Goal: Information Seeking & Learning: Learn about a topic

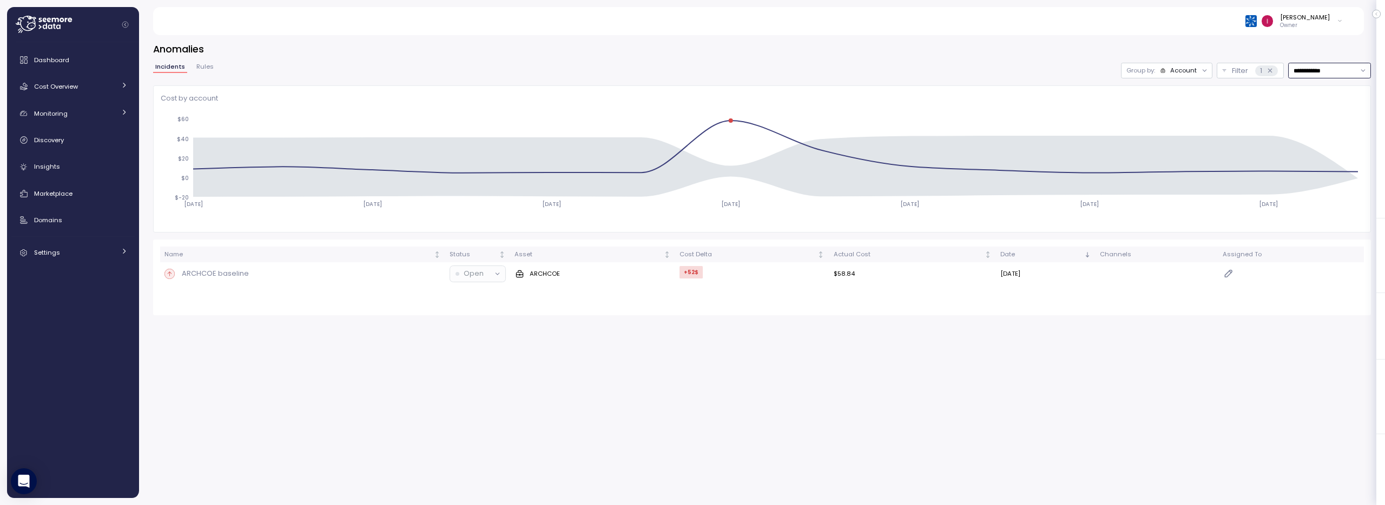
click at [1329, 70] on input "**********" at bounding box center [1329, 71] width 83 height 16
click at [1316, 146] on div "Last 30 days" at bounding box center [1326, 148] width 40 height 9
type input "**********"
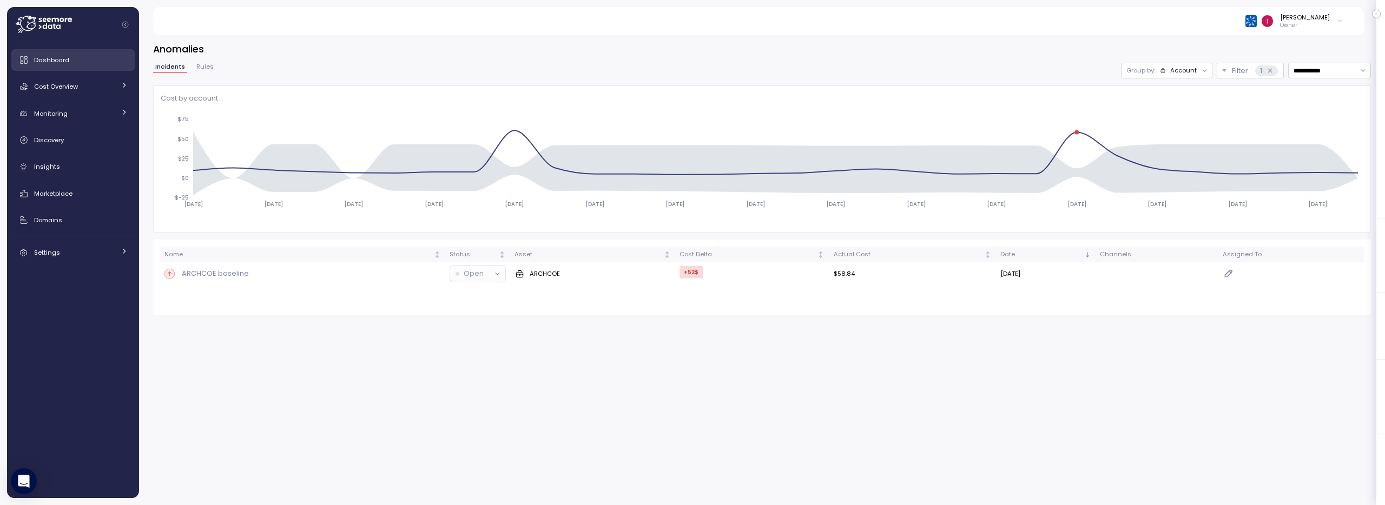
click at [62, 65] on link "Dashboard" at bounding box center [72, 60] width 123 height 22
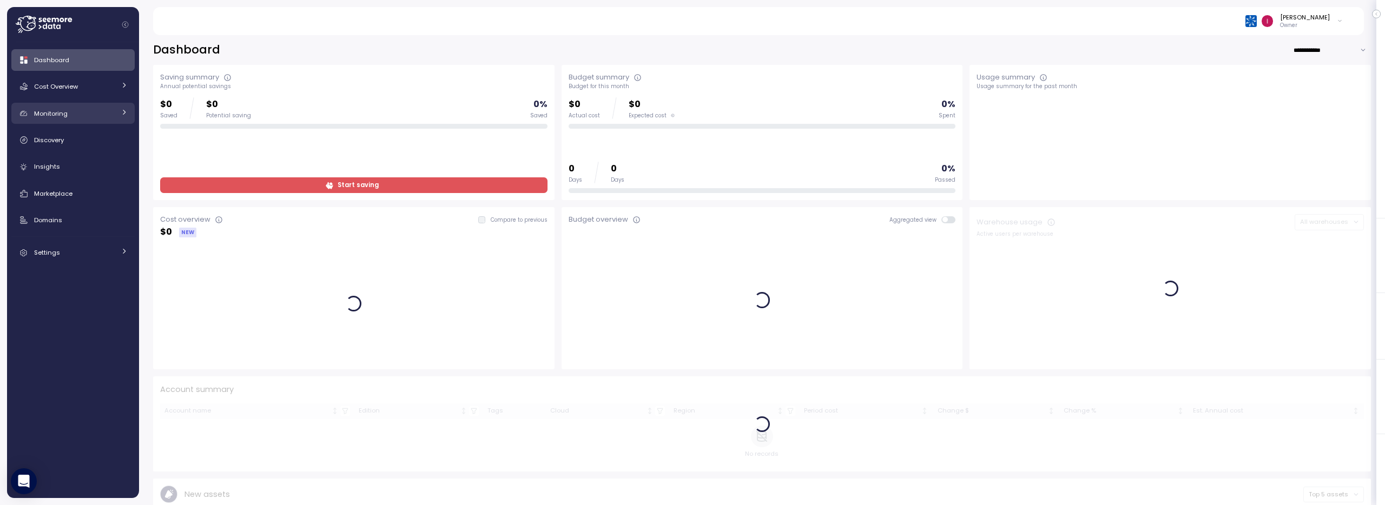
click at [65, 114] on span "Monitoring" at bounding box center [51, 113] width 34 height 9
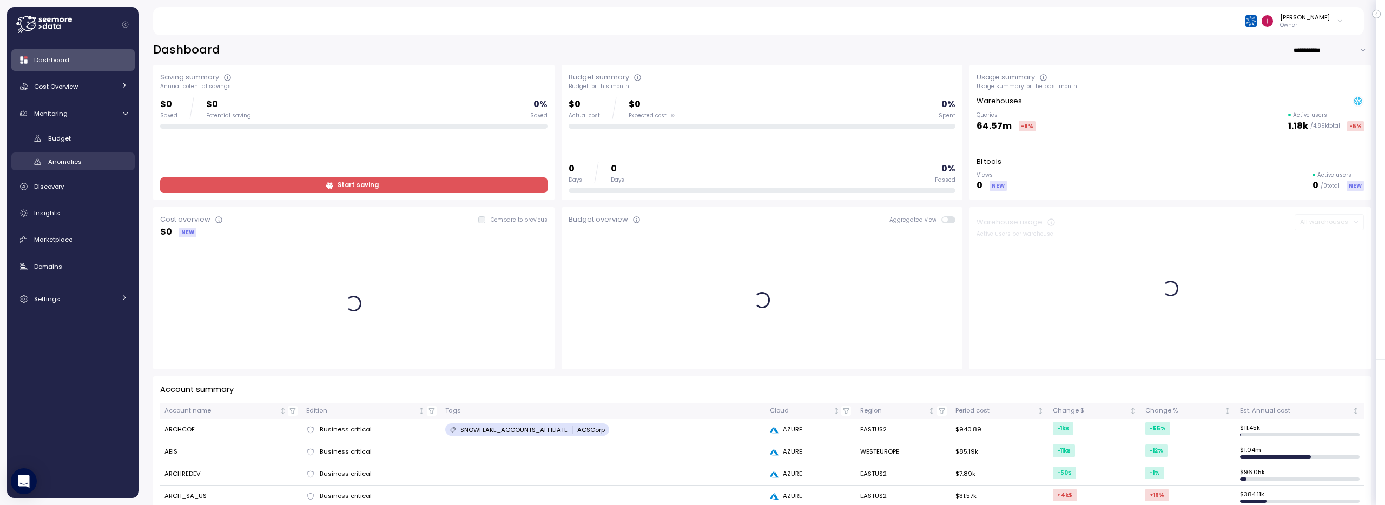
click at [75, 162] on span "Anomalies" at bounding box center [65, 161] width 34 height 9
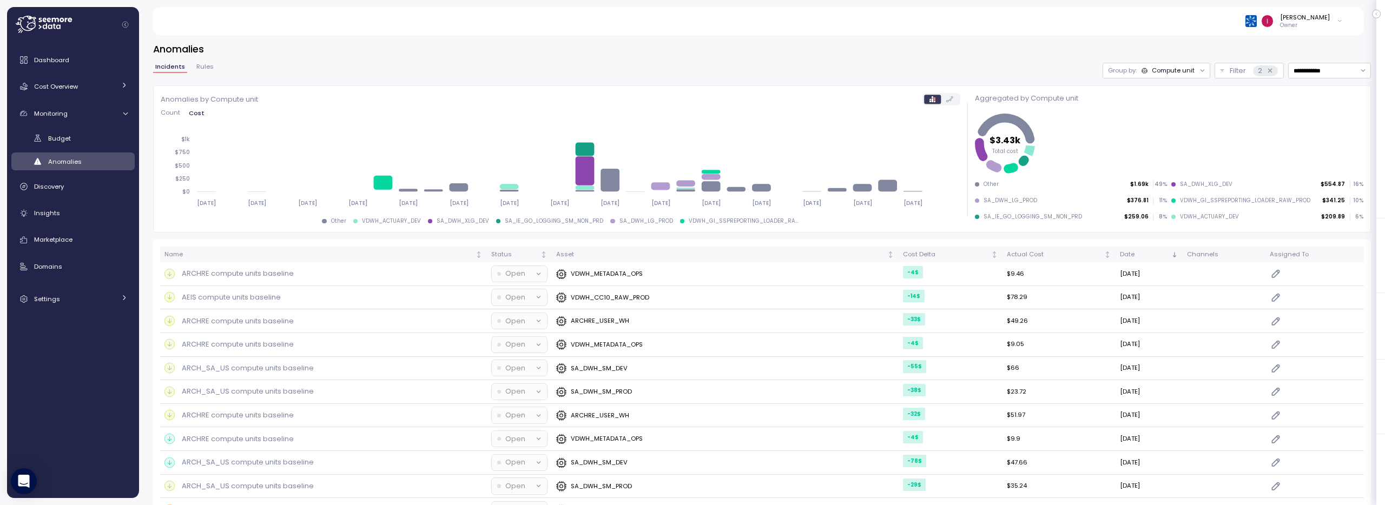
click at [173, 113] on span "Count" at bounding box center [170, 113] width 19 height 6
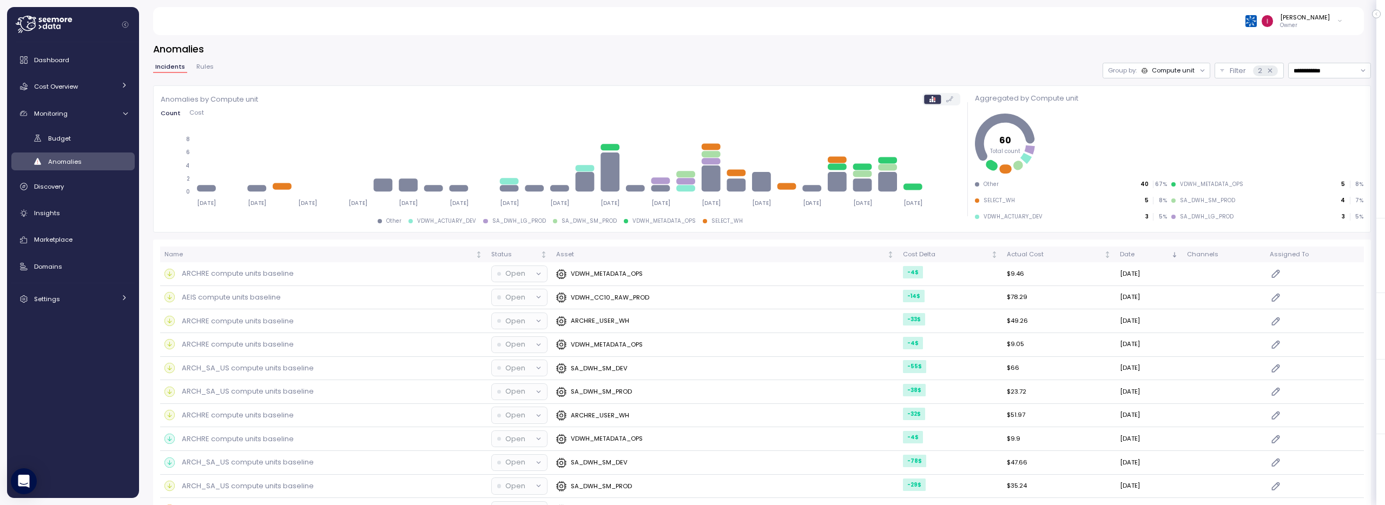
click at [196, 115] on span "Cost" at bounding box center [196, 113] width 15 height 6
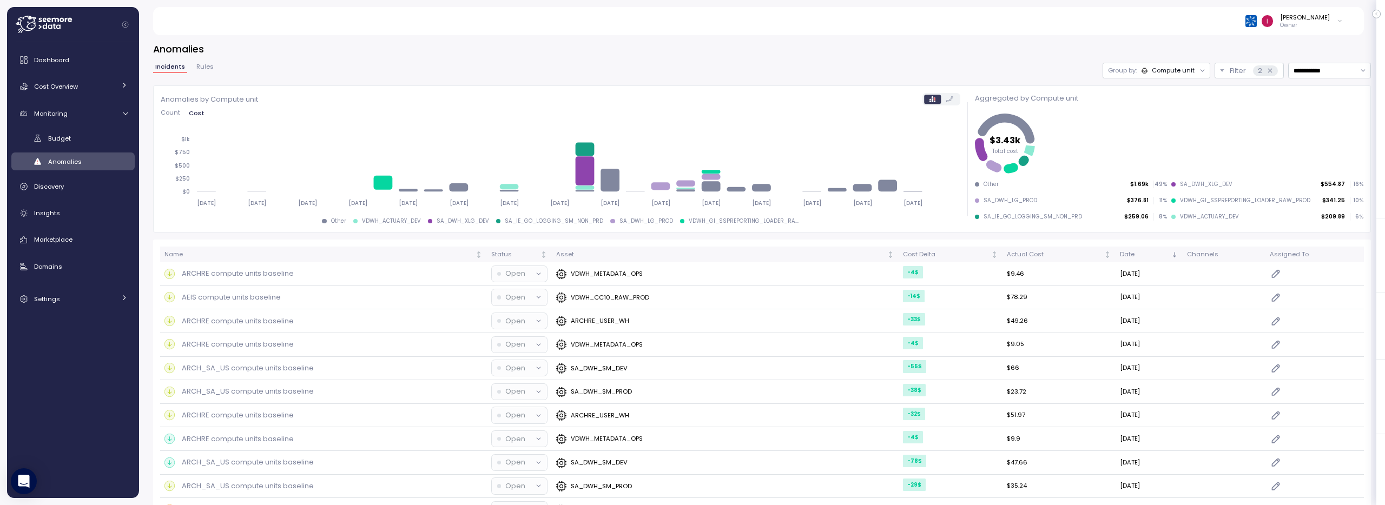
click at [172, 112] on span "Count" at bounding box center [170, 113] width 19 height 6
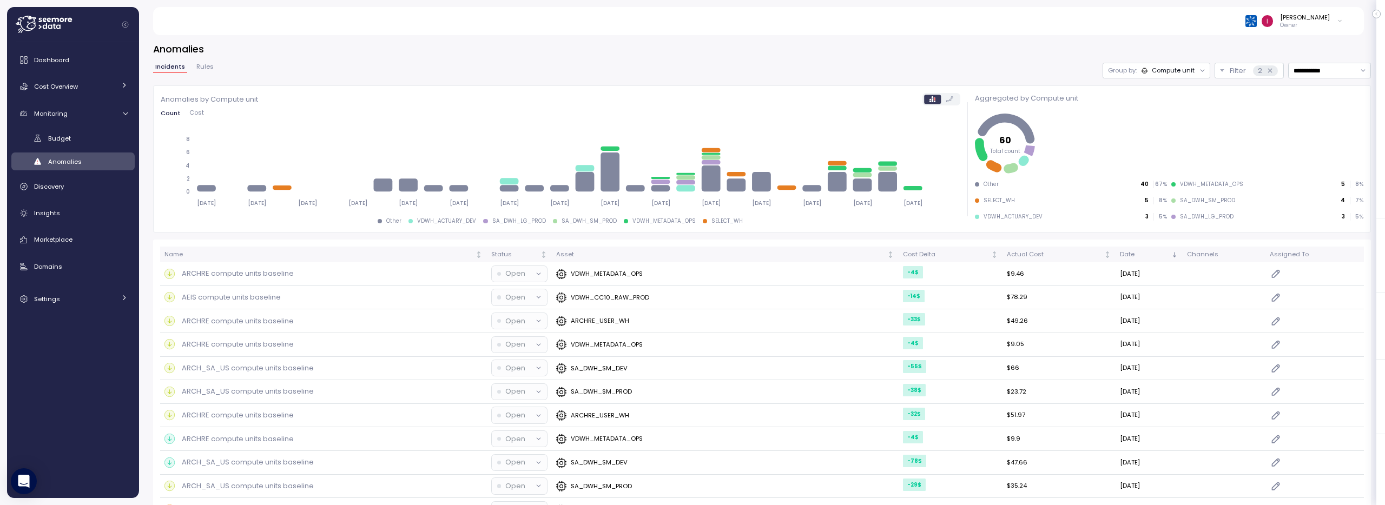
click at [197, 116] on span "Cost" at bounding box center [196, 113] width 15 height 6
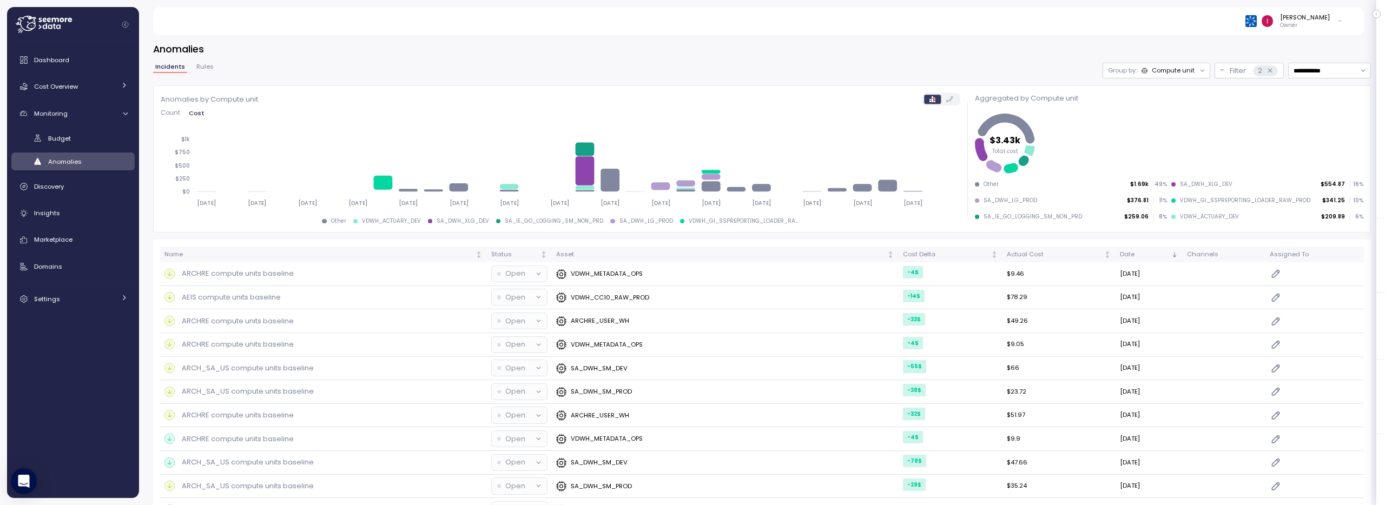
click at [1177, 69] on div "Compute unit" at bounding box center [1172, 70] width 43 height 9
click at [1165, 91] on div "Account" at bounding box center [1146, 94] width 65 height 13
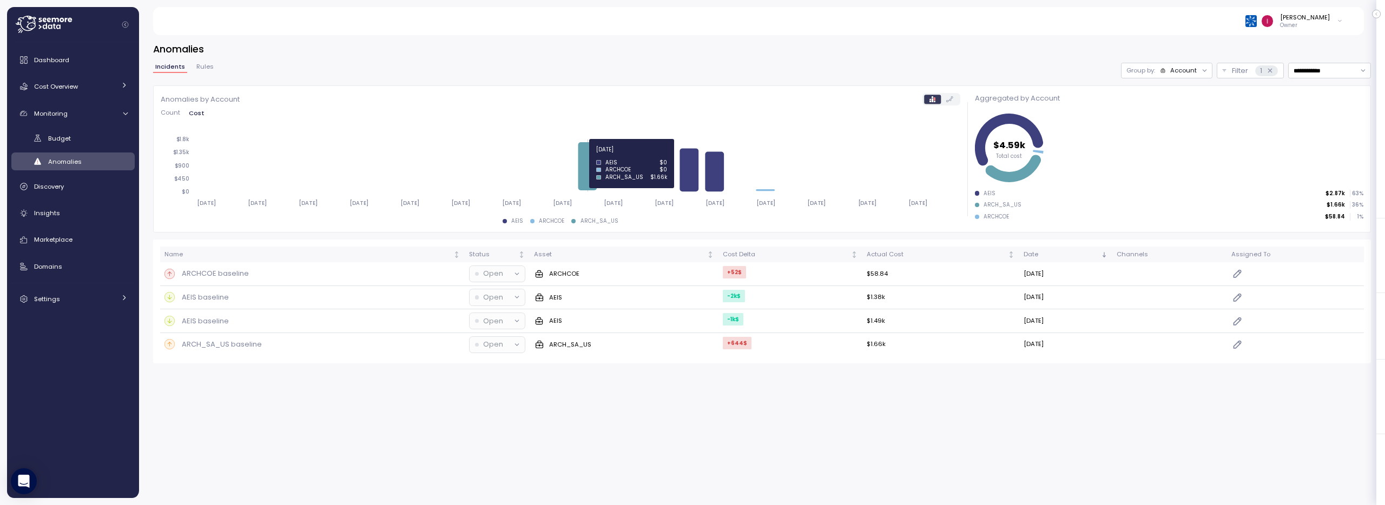
click at [585, 175] on icon at bounding box center [588, 166] width 19 height 48
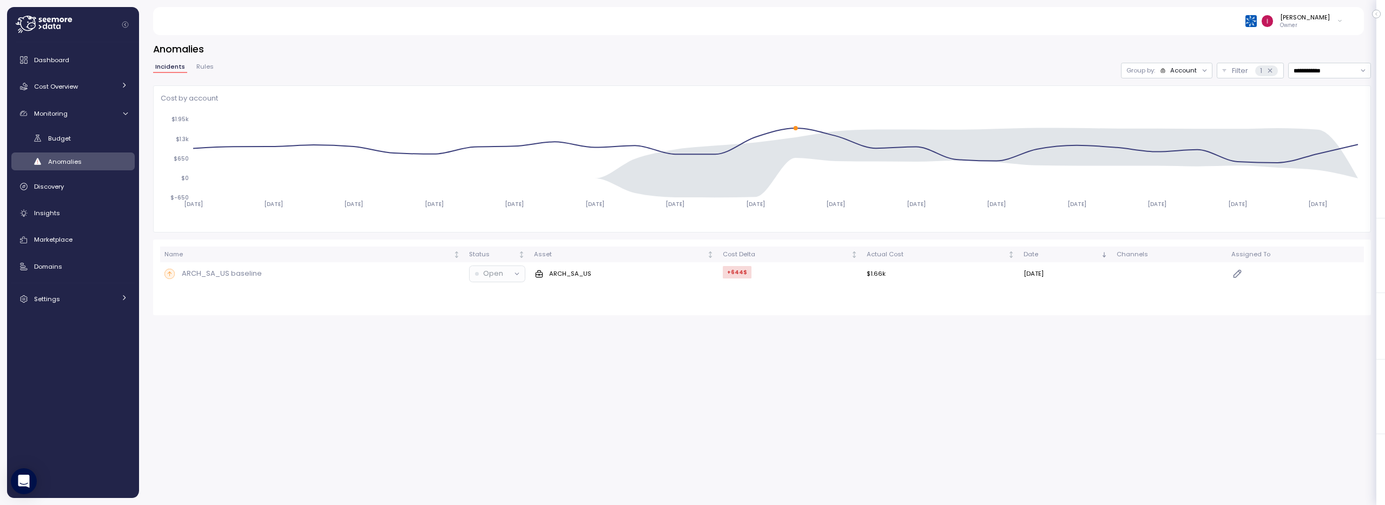
click at [1170, 68] on div "Account" at bounding box center [1183, 70] width 27 height 9
click at [1168, 116] on p "Compute unit" at bounding box center [1175, 112] width 43 height 9
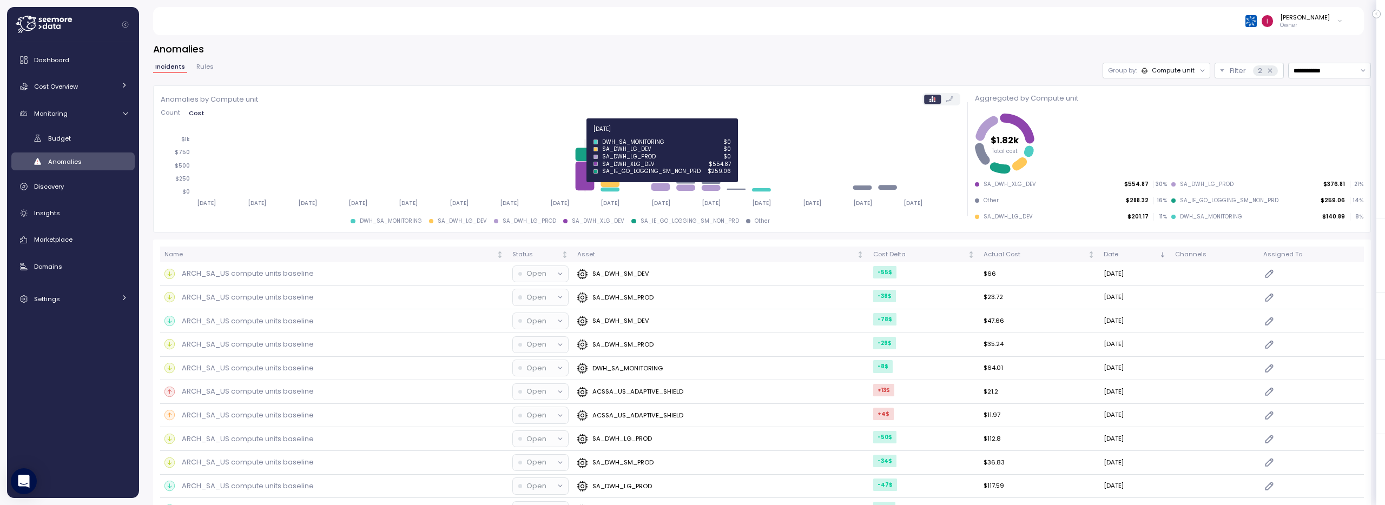
click at [585, 154] on icon at bounding box center [586, 155] width 19 height 14
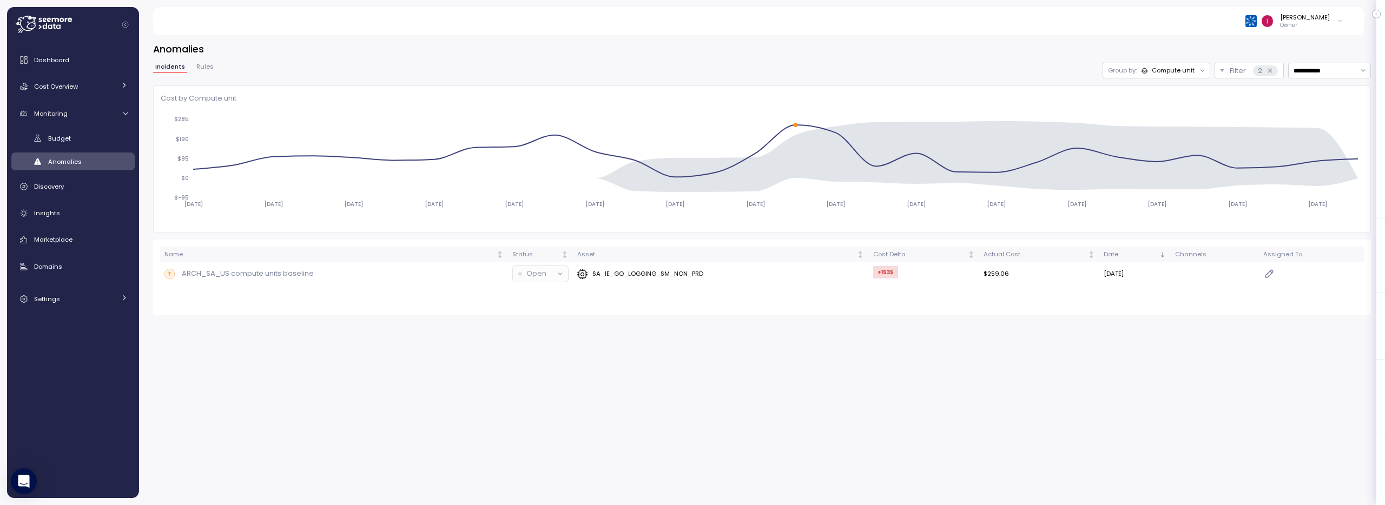
click at [1190, 69] on div "Compute unit" at bounding box center [1172, 70] width 43 height 9
click at [1168, 90] on p "Account" at bounding box center [1157, 94] width 27 height 9
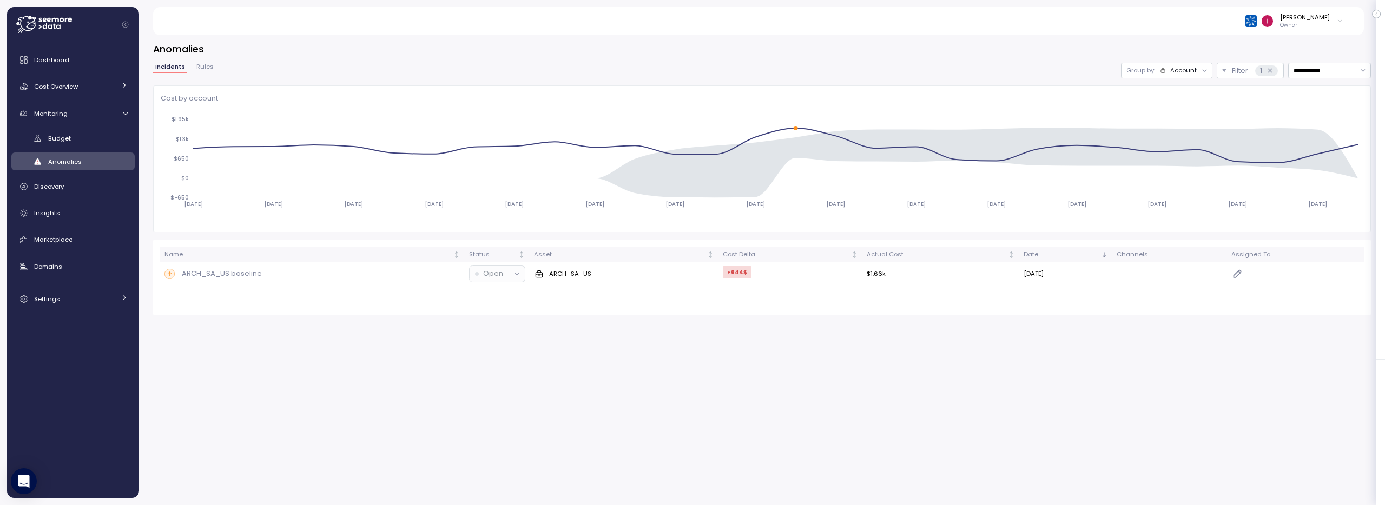
click at [1180, 70] on div "Account" at bounding box center [1183, 70] width 27 height 9
click at [1180, 115] on p "Compute unit" at bounding box center [1175, 112] width 43 height 9
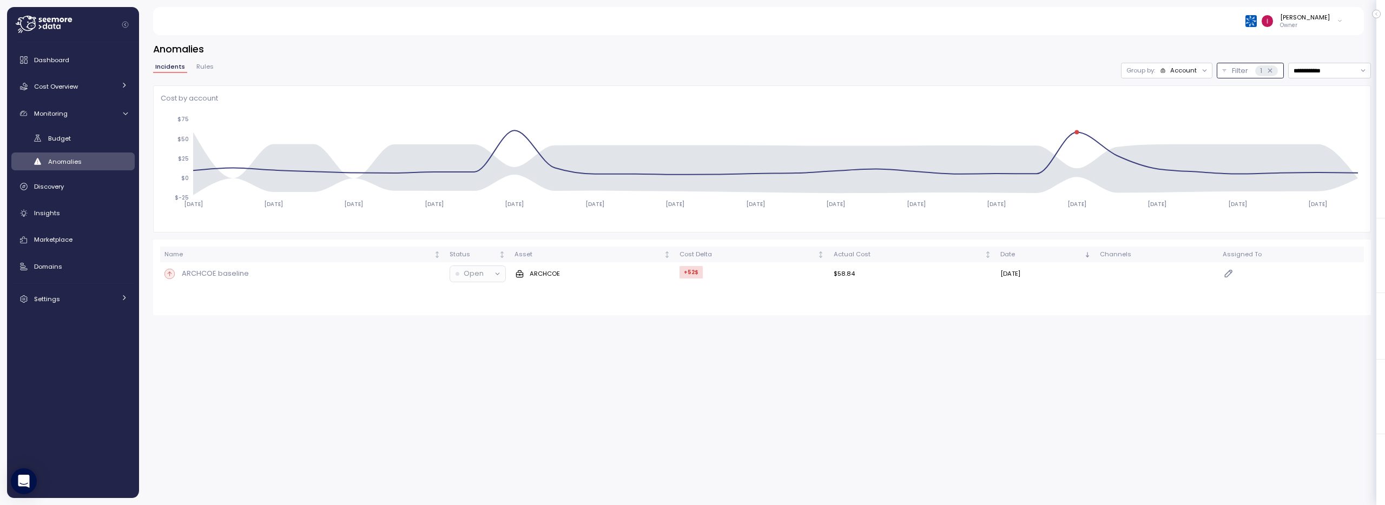
click at [1274, 73] on div "1" at bounding box center [1266, 70] width 22 height 11
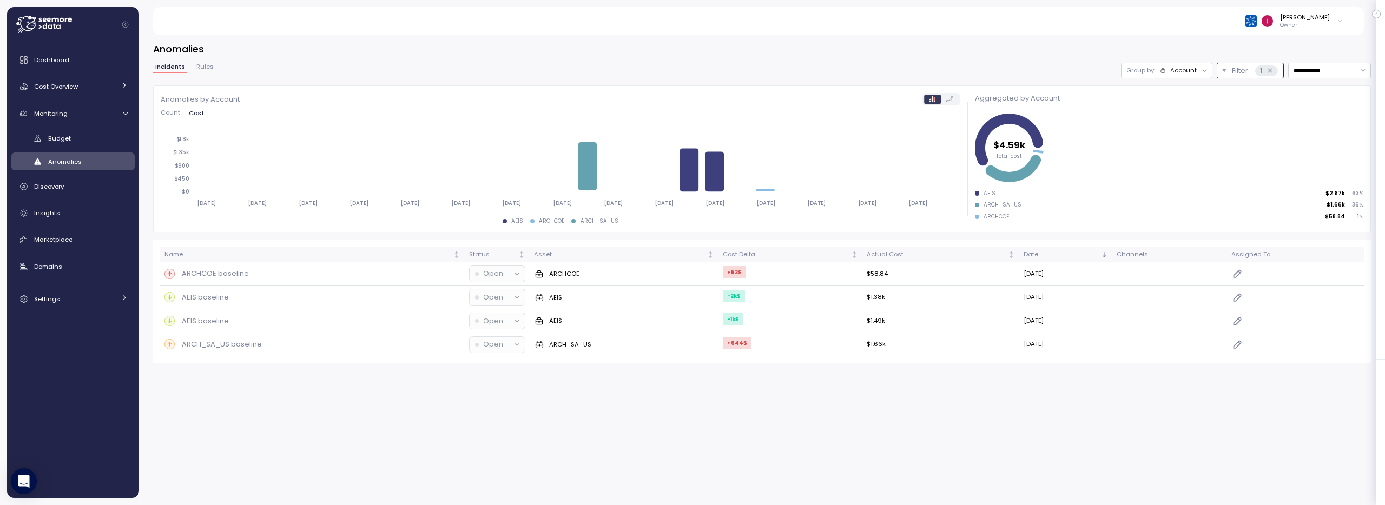
click at [1266, 70] on icon at bounding box center [1269, 70] width 7 height 7
click at [1148, 72] on p "Group by:" at bounding box center [1140, 70] width 29 height 9
click at [1157, 114] on p "Compute unit" at bounding box center [1175, 112] width 43 height 9
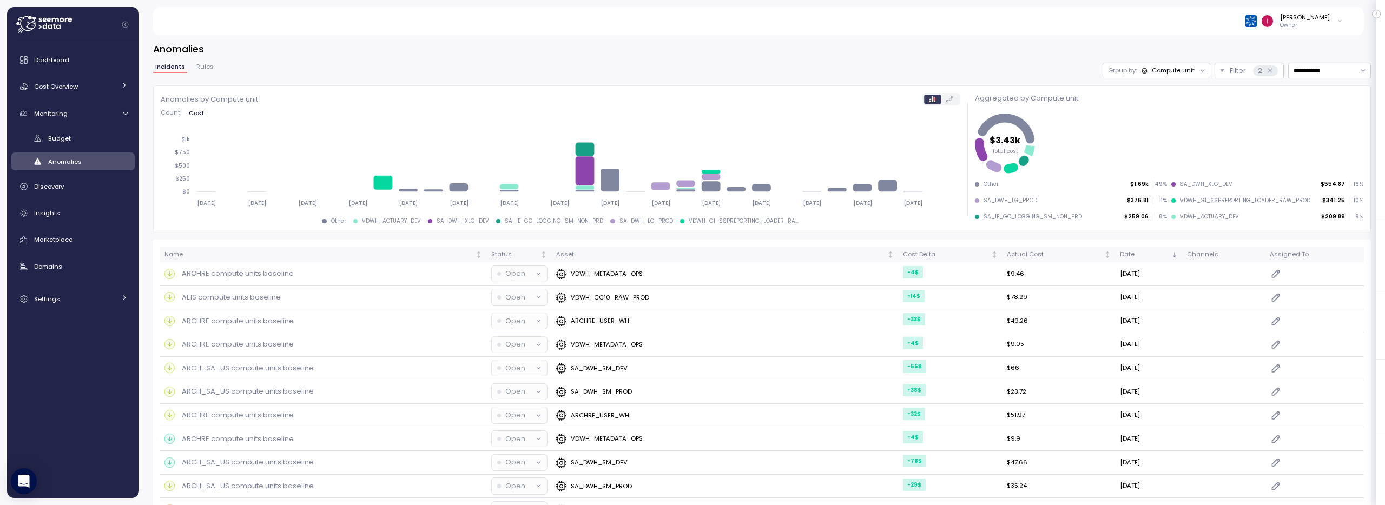
click at [560, 71] on div "**********" at bounding box center [761, 71] width 1217 height 16
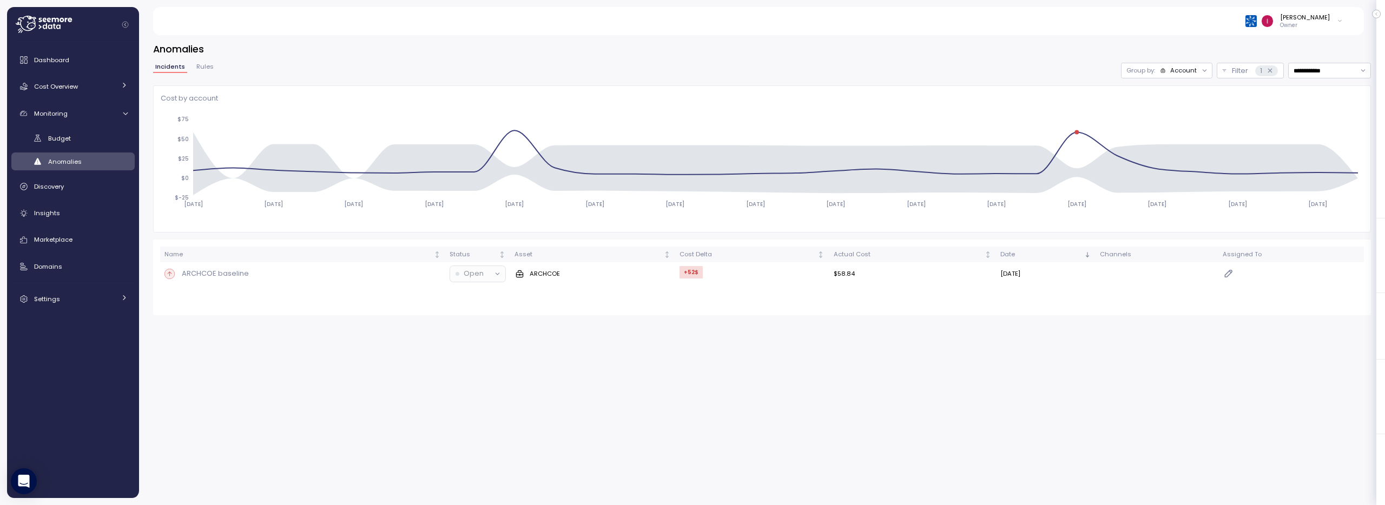
click at [1186, 74] on div "Account" at bounding box center [1183, 70] width 27 height 9
click at [1180, 118] on div "Compute unit" at bounding box center [1165, 112] width 65 height 13
click at [1315, 75] on input "**********" at bounding box center [1329, 71] width 83 height 16
click at [1310, 134] on div "Last 14 days" at bounding box center [1325, 134] width 38 height 9
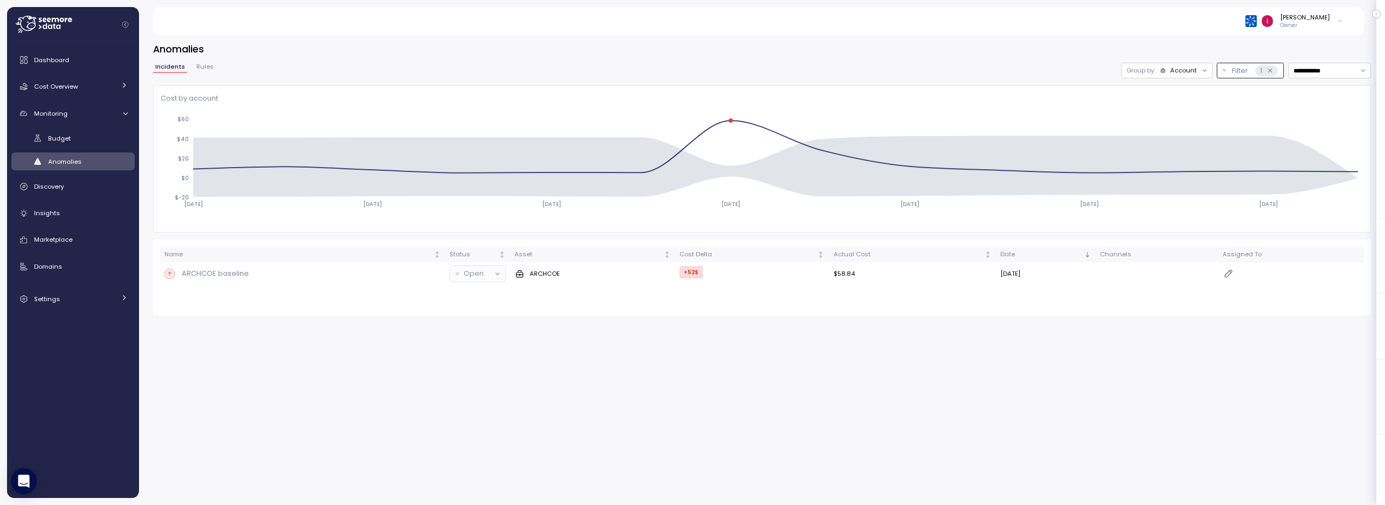
click at [1266, 71] on icon at bounding box center [1269, 70] width 7 height 7
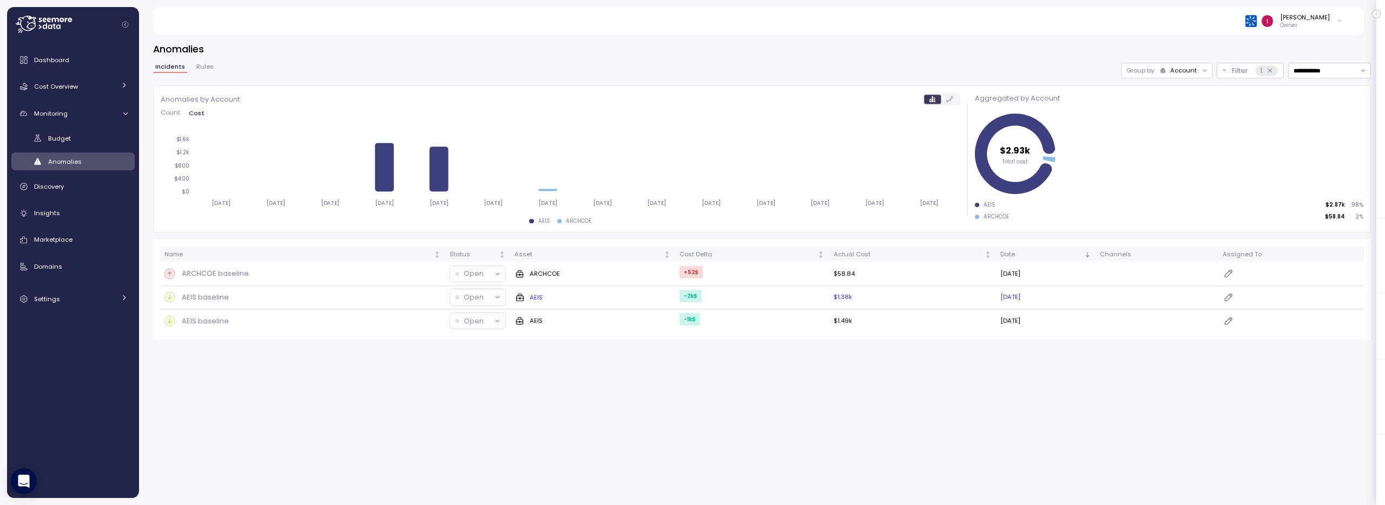
click at [252, 301] on div "AEIS baseline" at bounding box center [302, 297] width 276 height 11
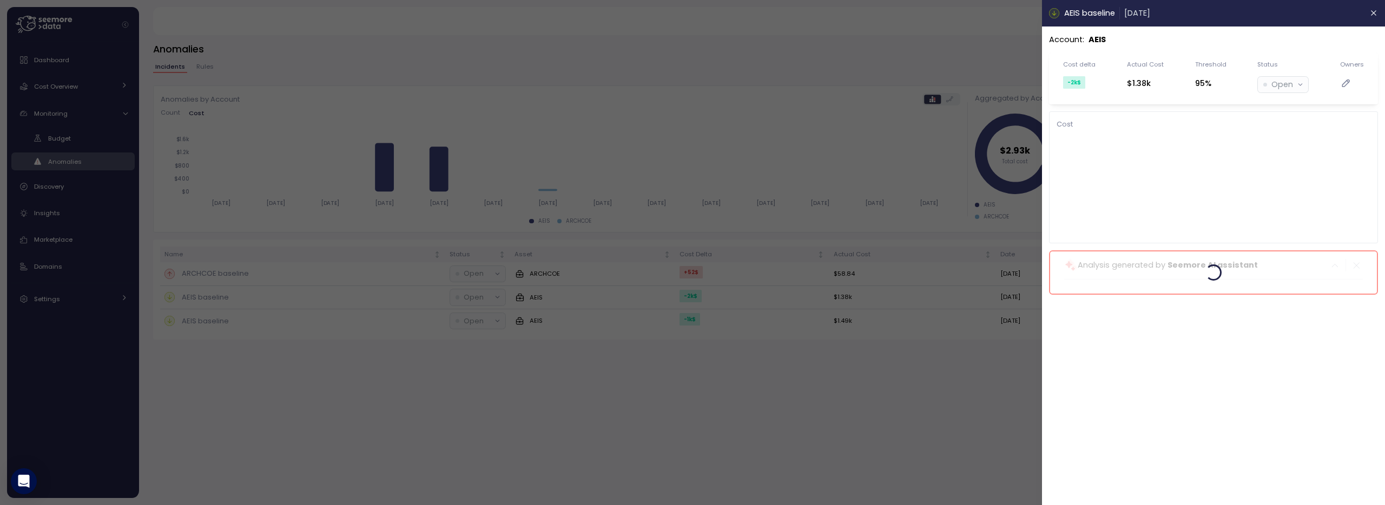
click at [250, 301] on div at bounding box center [692, 252] width 1385 height 505
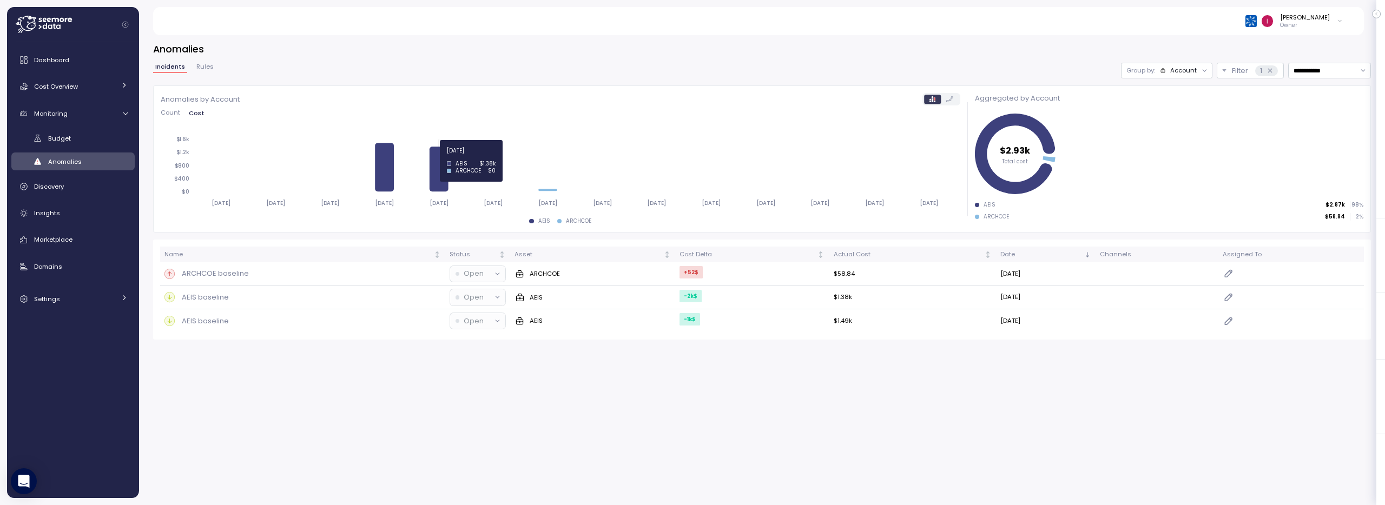
click at [430, 176] on icon "[DATE] [DATE] [DATE] [DATE] [DATE] [DATE] [DATE] [DATE] [DATE] [DATE] [DATE] [D…" at bounding box center [560, 171] width 799 height 85
click at [443, 176] on icon at bounding box center [440, 169] width 19 height 45
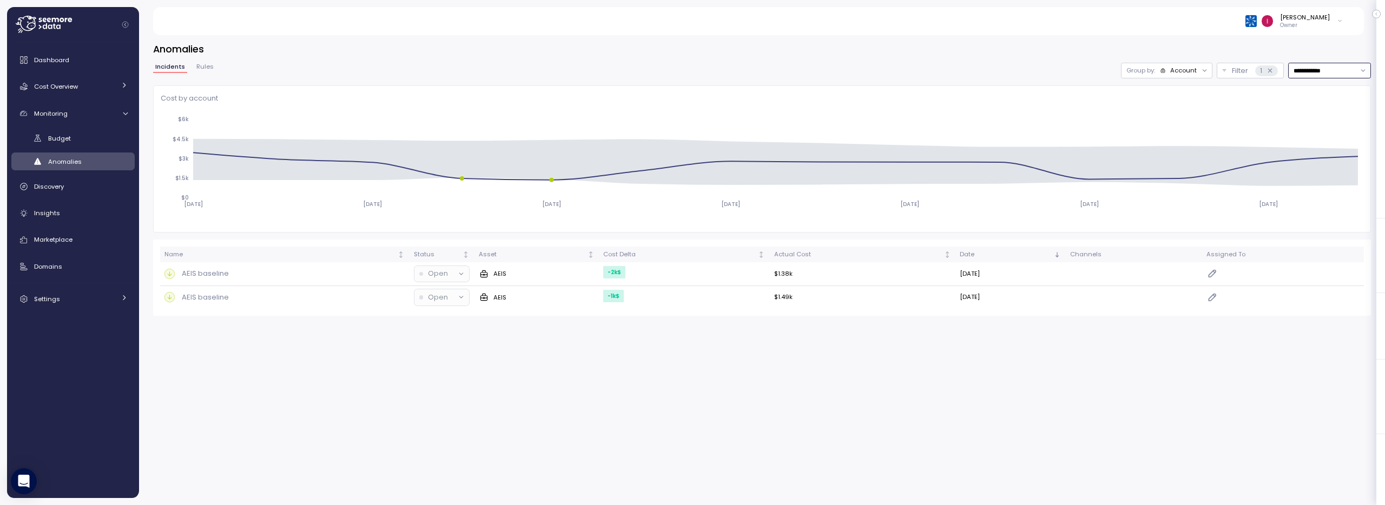
click at [1319, 64] on input "**********" at bounding box center [1329, 71] width 83 height 16
click at [1317, 150] on div "Last 30 days" at bounding box center [1326, 148] width 40 height 9
type input "**********"
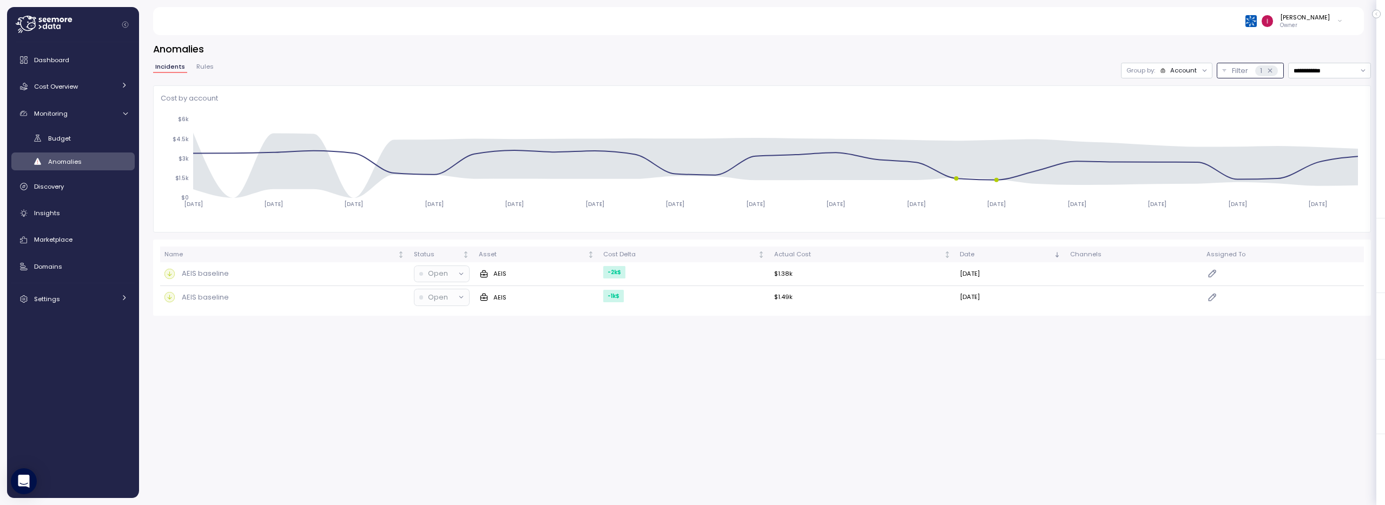
click at [1272, 74] on div "1" at bounding box center [1266, 70] width 22 height 11
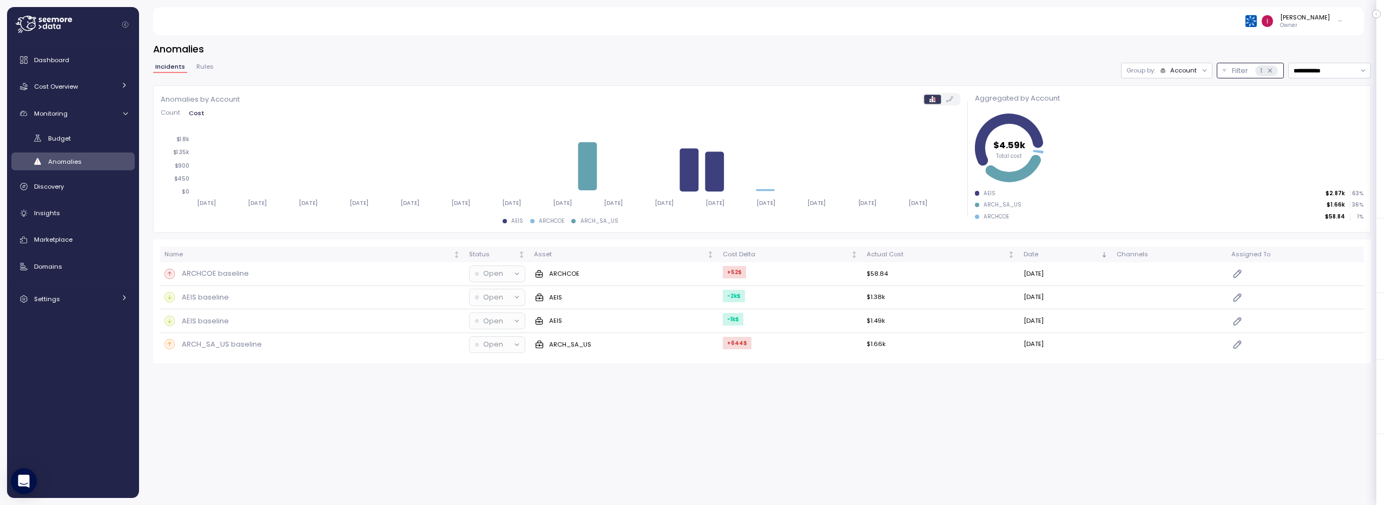
click at [1190, 71] on div "Account" at bounding box center [1183, 70] width 27 height 9
click at [793, 93] on div "Anomalies by Account" at bounding box center [560, 99] width 799 height 12
click at [1177, 75] on div "Group by: Account" at bounding box center [1166, 71] width 91 height 16
click at [1181, 111] on p "Compute unit" at bounding box center [1175, 112] width 43 height 9
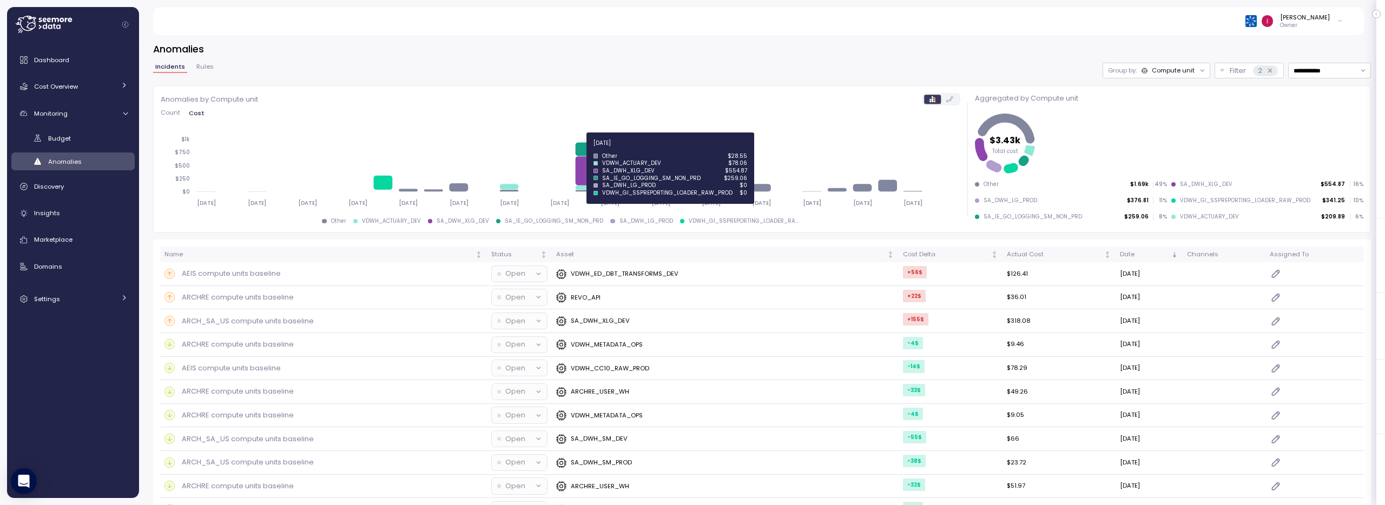
click at [588, 168] on icon at bounding box center [586, 170] width 19 height 29
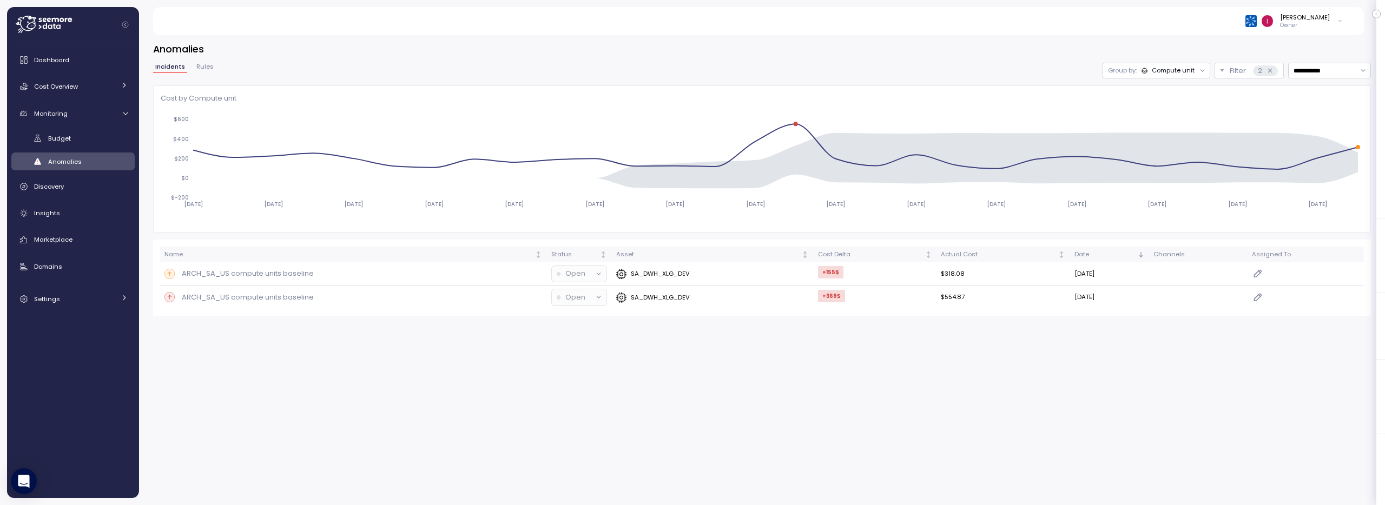
click at [1174, 71] on div "Compute unit" at bounding box center [1172, 70] width 43 height 9
click at [1161, 101] on div "Account" at bounding box center [1154, 94] width 65 height 13
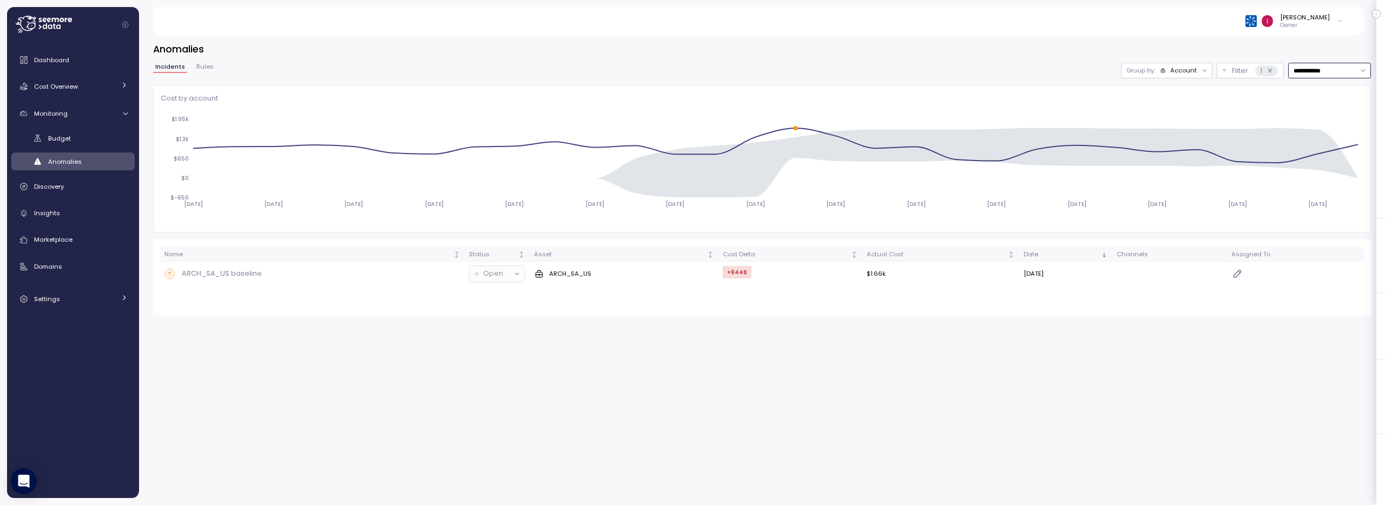
click at [1341, 76] on input "**********" at bounding box center [1329, 71] width 83 height 16
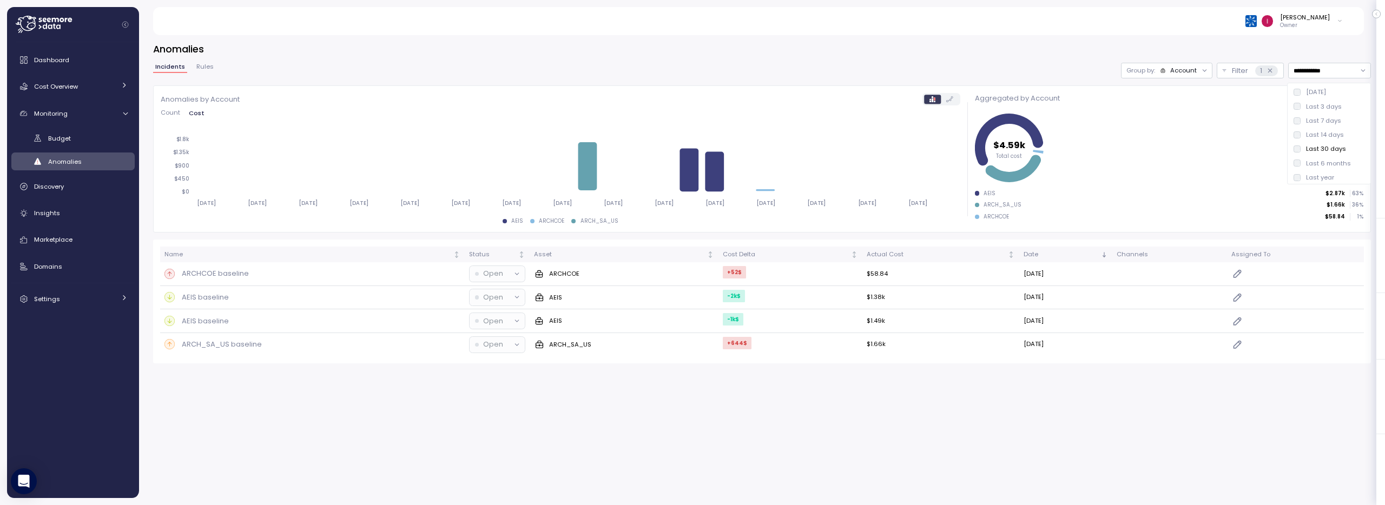
click at [1159, 62] on div "**********" at bounding box center [761, 202] width 1217 height 321
click at [1163, 71] on icon at bounding box center [1162, 71] width 4 height 4
click at [710, 92] on div "Anomalies by Account Count Cost [DATE] [DATE] [DATE] [DATE] [DATE] [DATE] [DATE…" at bounding box center [560, 159] width 806 height 139
click at [765, 189] on icon at bounding box center [767, 189] width 20 height 1
click at [761, 191] on icon at bounding box center [767, 190] width 19 height 2
